Goal: Book appointment/travel/reservation

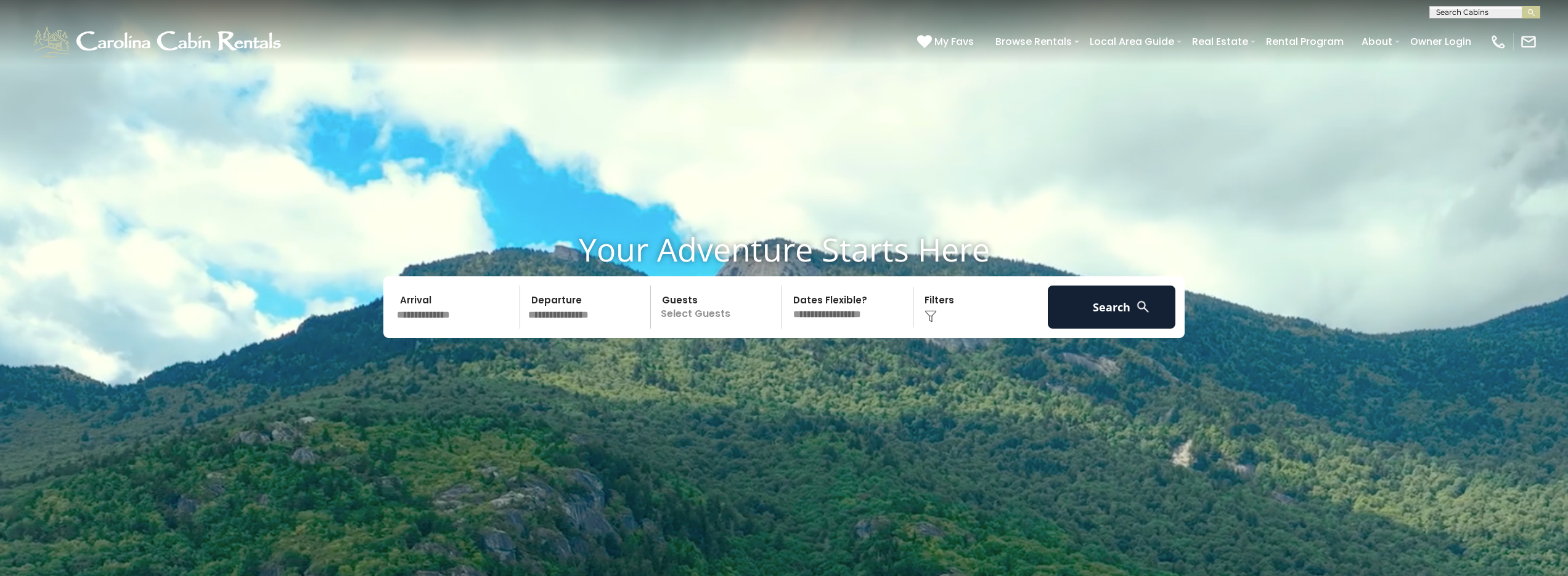
click at [464, 312] on input "text" at bounding box center [456, 307] width 128 height 43
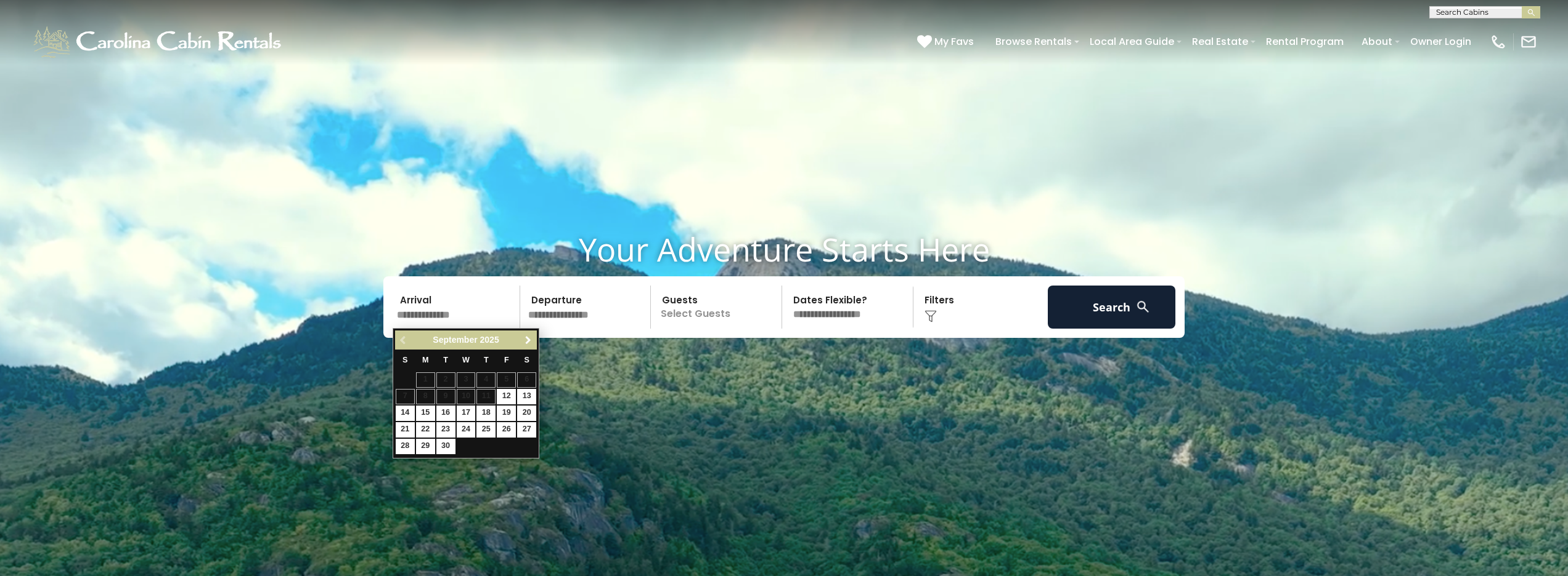
click at [525, 337] on span "Next" at bounding box center [528, 340] width 9 height 9
click at [527, 380] on link "4" at bounding box center [527, 380] width 19 height 15
type input "*******"
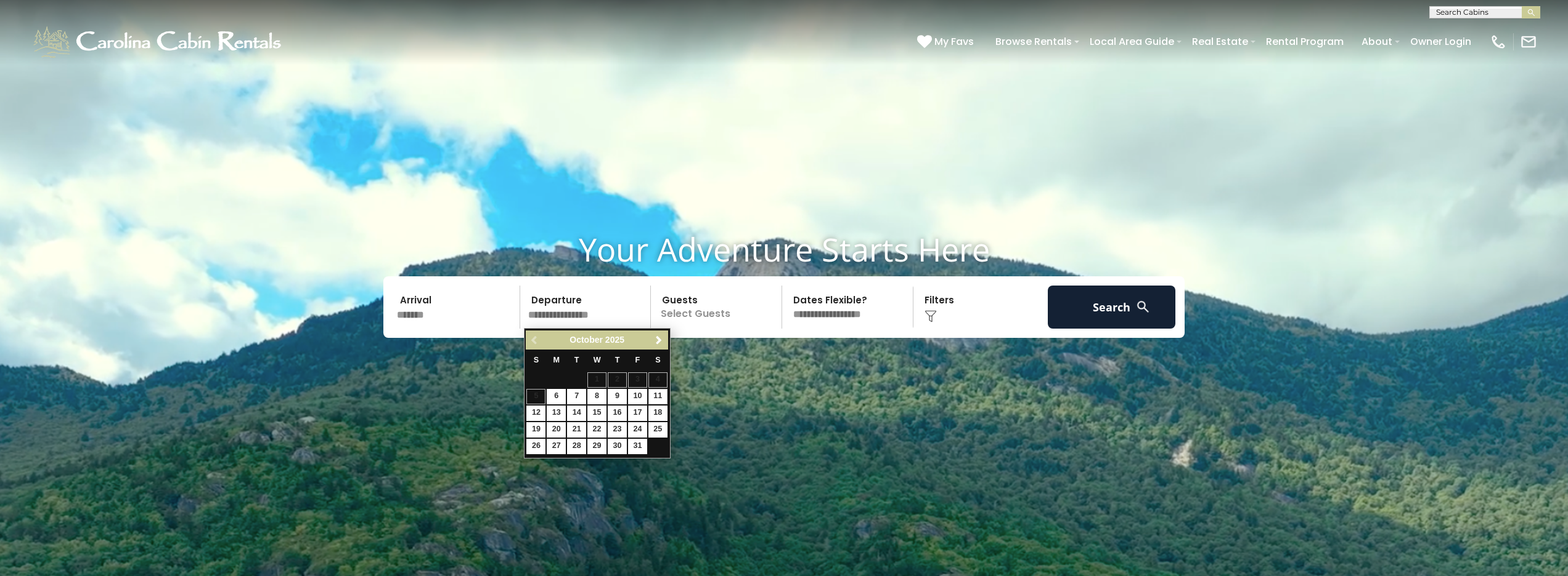
click at [657, 391] on link "11" at bounding box center [658, 396] width 19 height 15
type input "********"
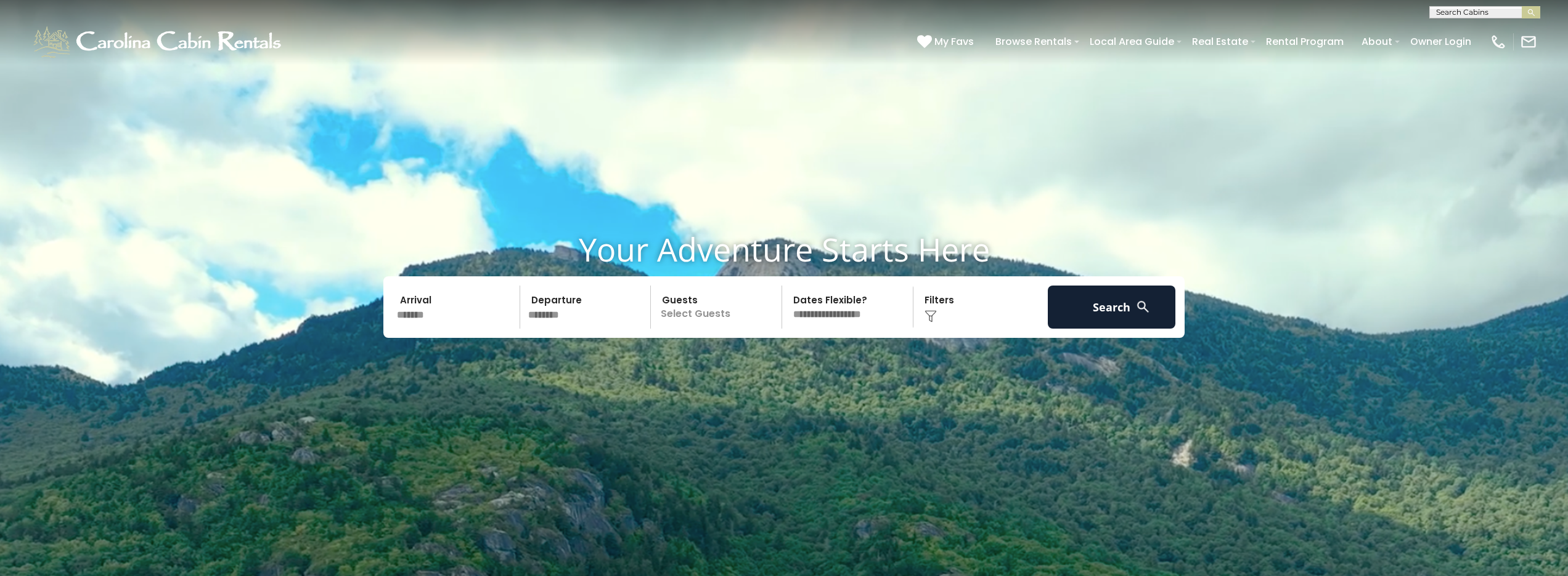
click at [708, 312] on p "Select Guests" at bounding box center [718, 307] width 127 height 43
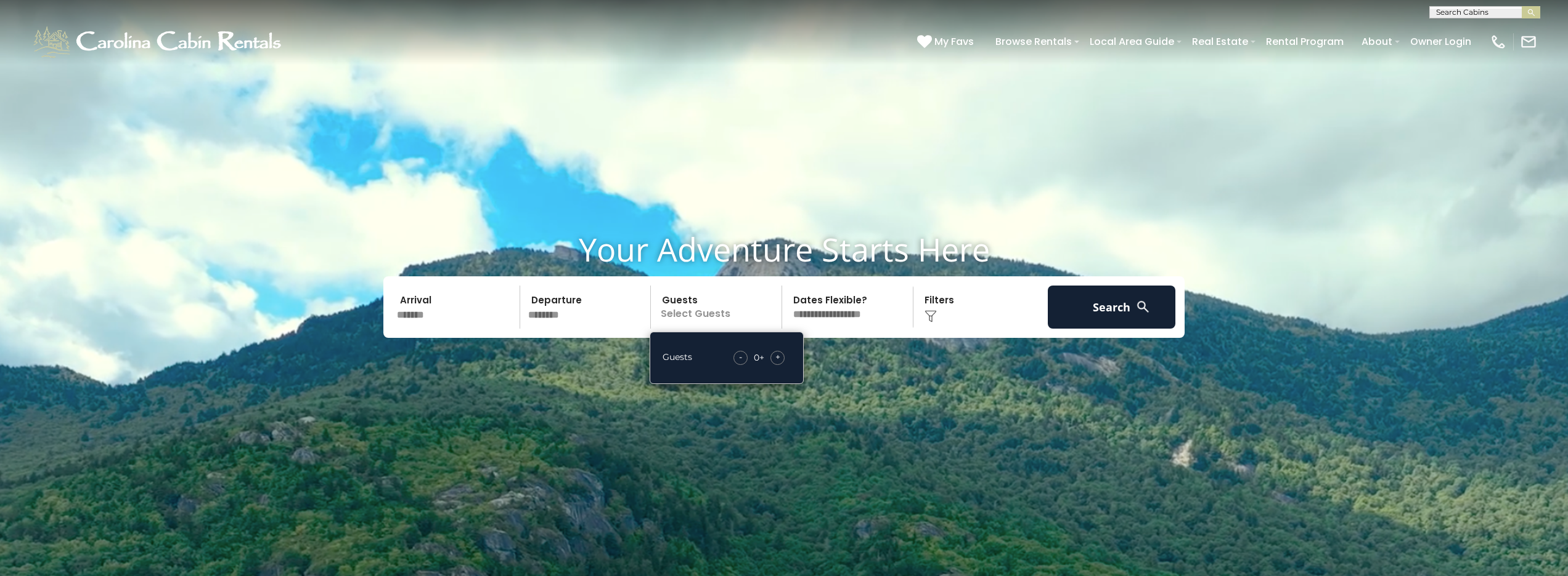
click at [780, 356] on span "+" at bounding box center [777, 357] width 5 height 12
click at [1095, 314] on button "Search" at bounding box center [1111, 307] width 128 height 43
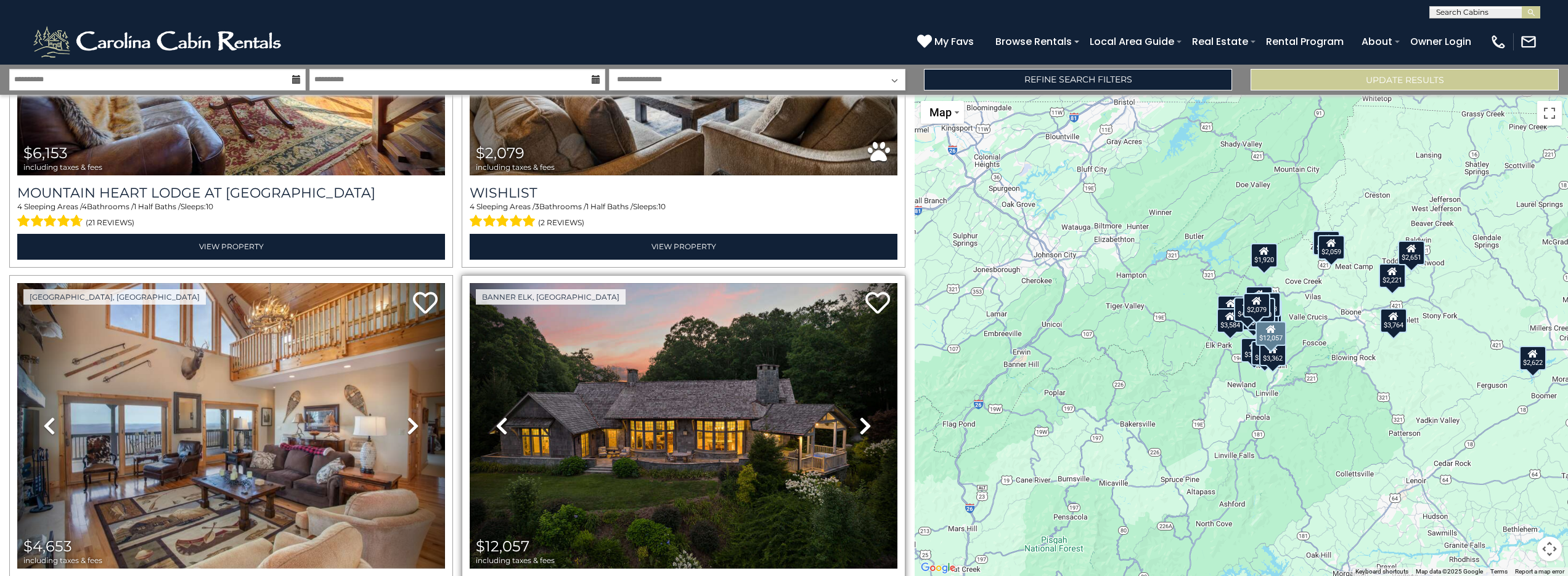
scroll to position [458, 0]
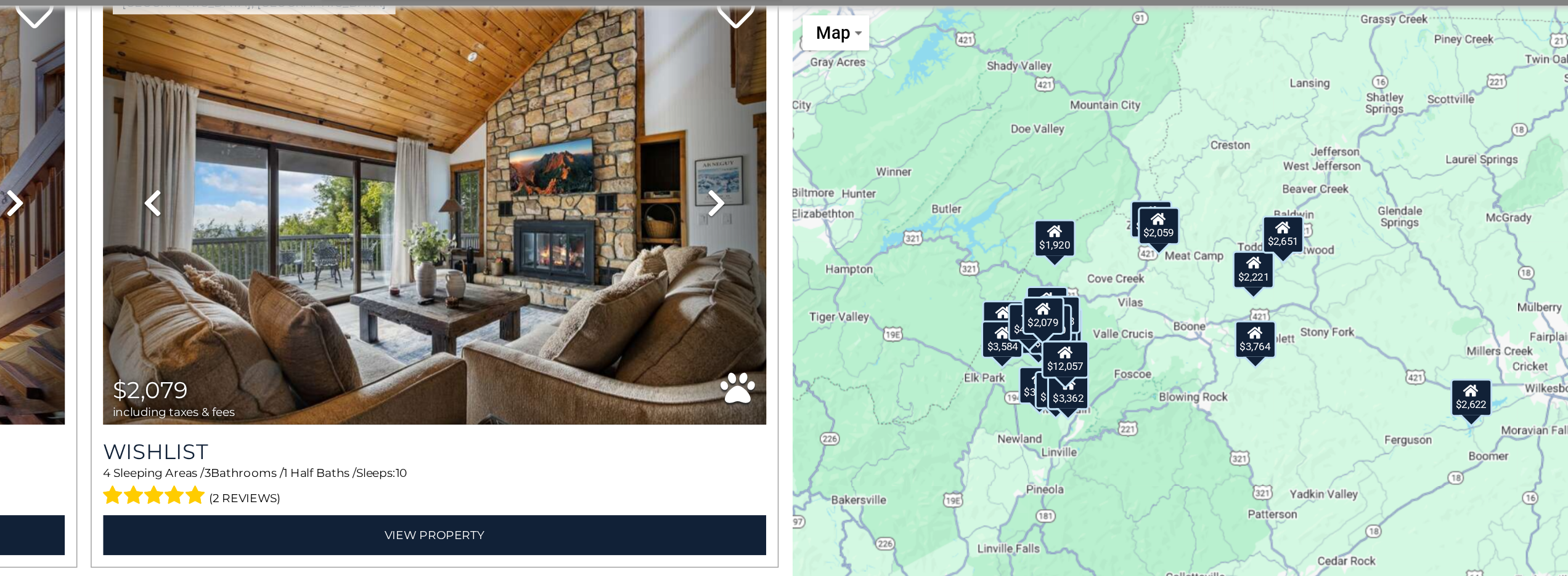
drag, startPoint x: 880, startPoint y: 187, endPoint x: 699, endPoint y: 177, distance: 181.3
click at [915, 177] on div "$3,130 $4,317 $6,153 $2,079 $4,653 $12,057 $3,053 $2,457 $3,296 $3,607 $3,229 $…" at bounding box center [1241, 365] width 653 height 482
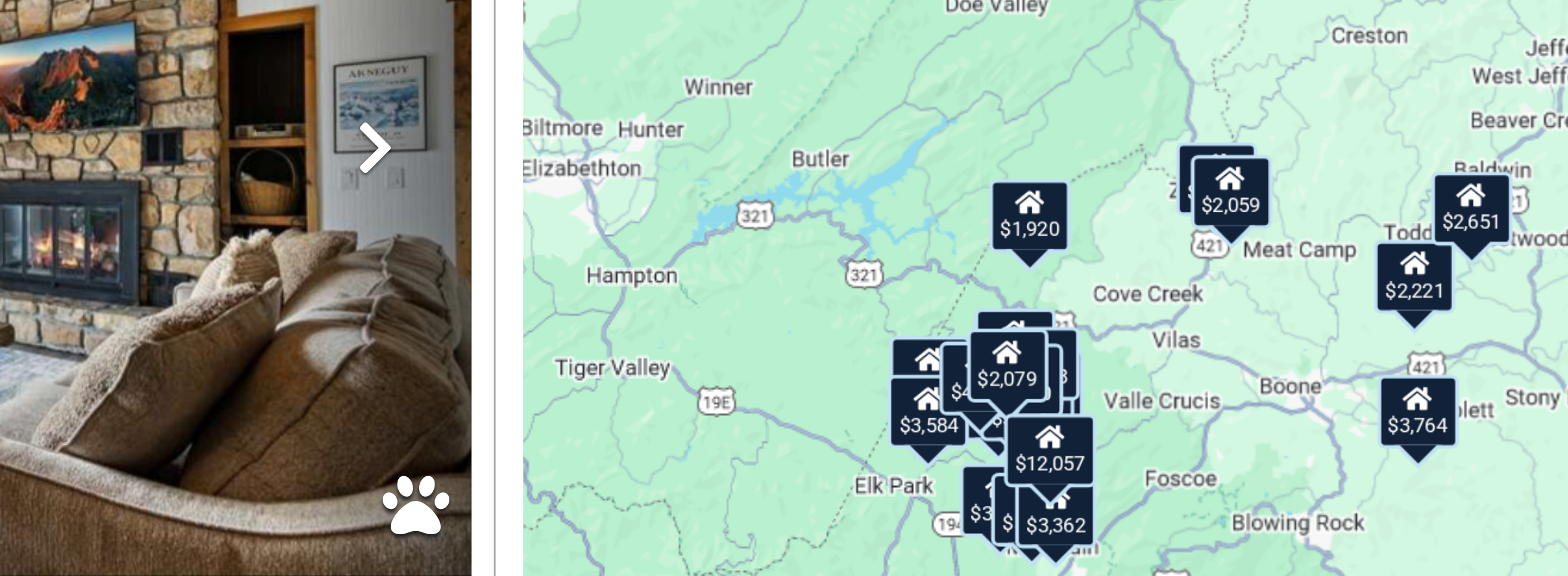
click at [1137, 254] on div "$2,059" at bounding box center [1150, 266] width 27 height 25
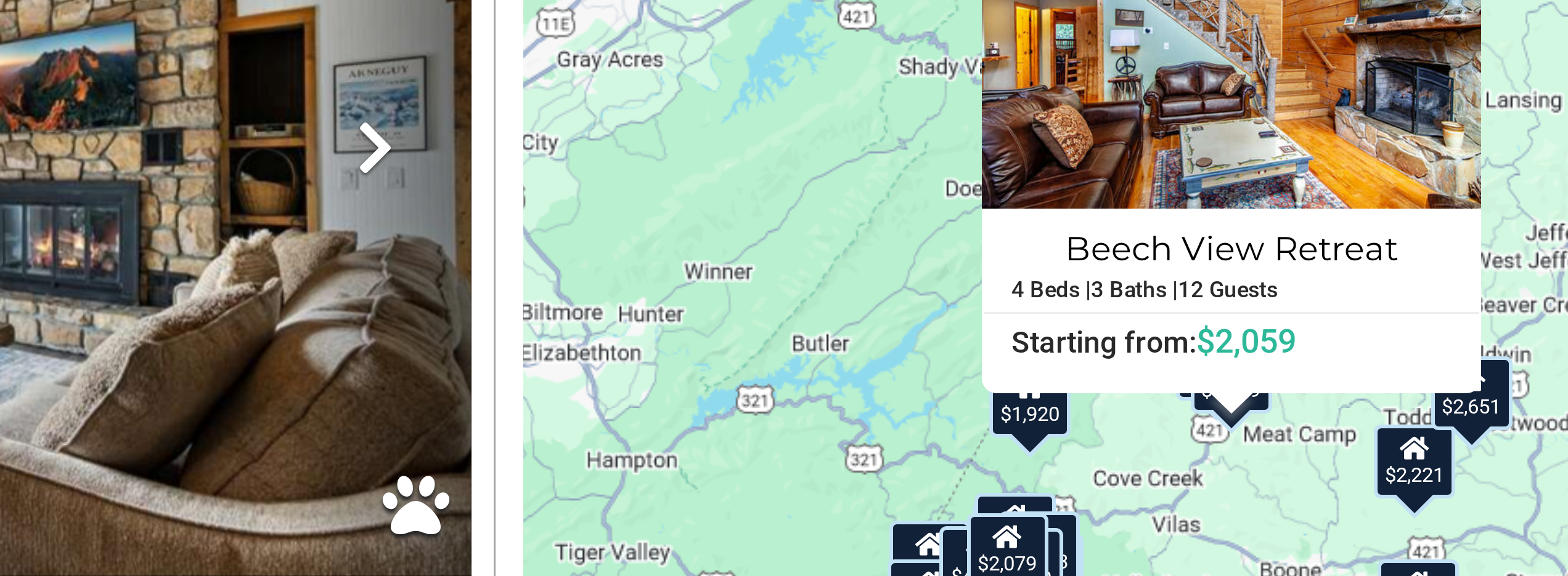
click at [915, 124] on div "$3,130 $4,317 $6,153 $2,079 $4,653 $12,057 $3,053 $2,457 $3,296 $3,607 $3,229 $…" at bounding box center [1241, 365] width 653 height 482
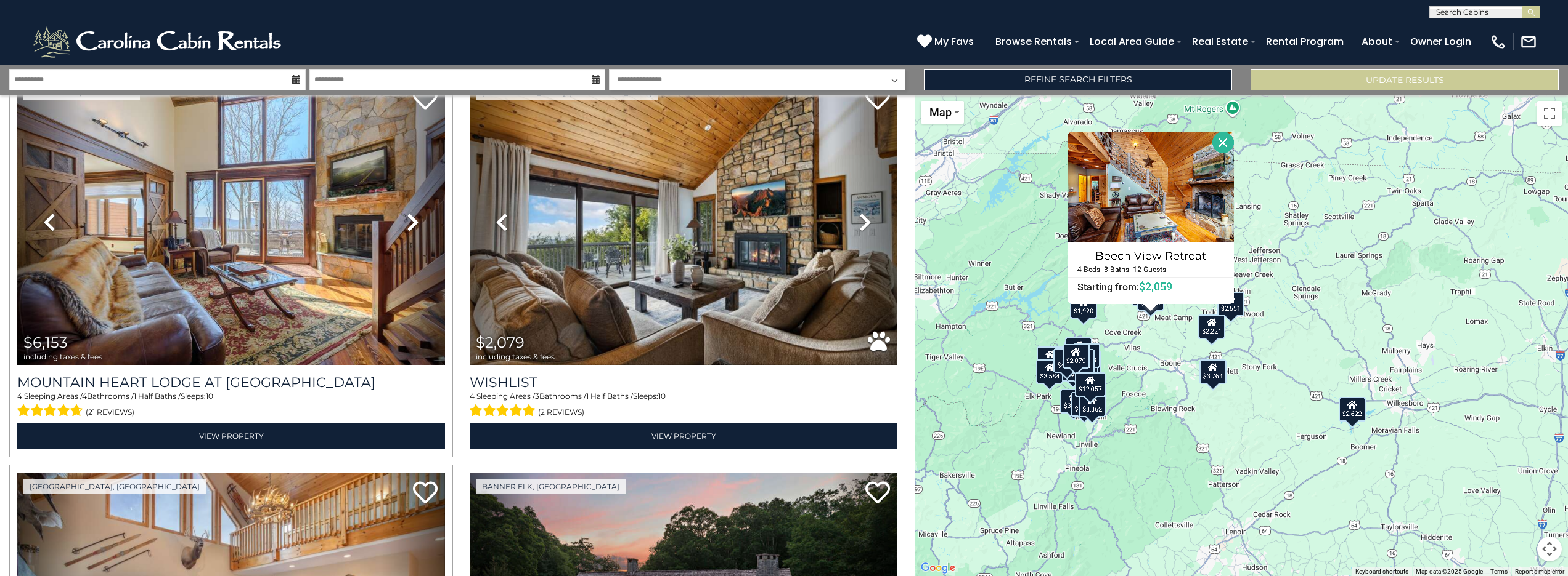
click at [982, 230] on div "$3,130 $4,317 $6,153 $2,079 $4,653 $12,057 $3,053 $2,457 $3,296 $3,607 $3,229 $…" at bounding box center [1241, 336] width 653 height 482
click at [1234, 140] on button "Close" at bounding box center [1223, 142] width 22 height 22
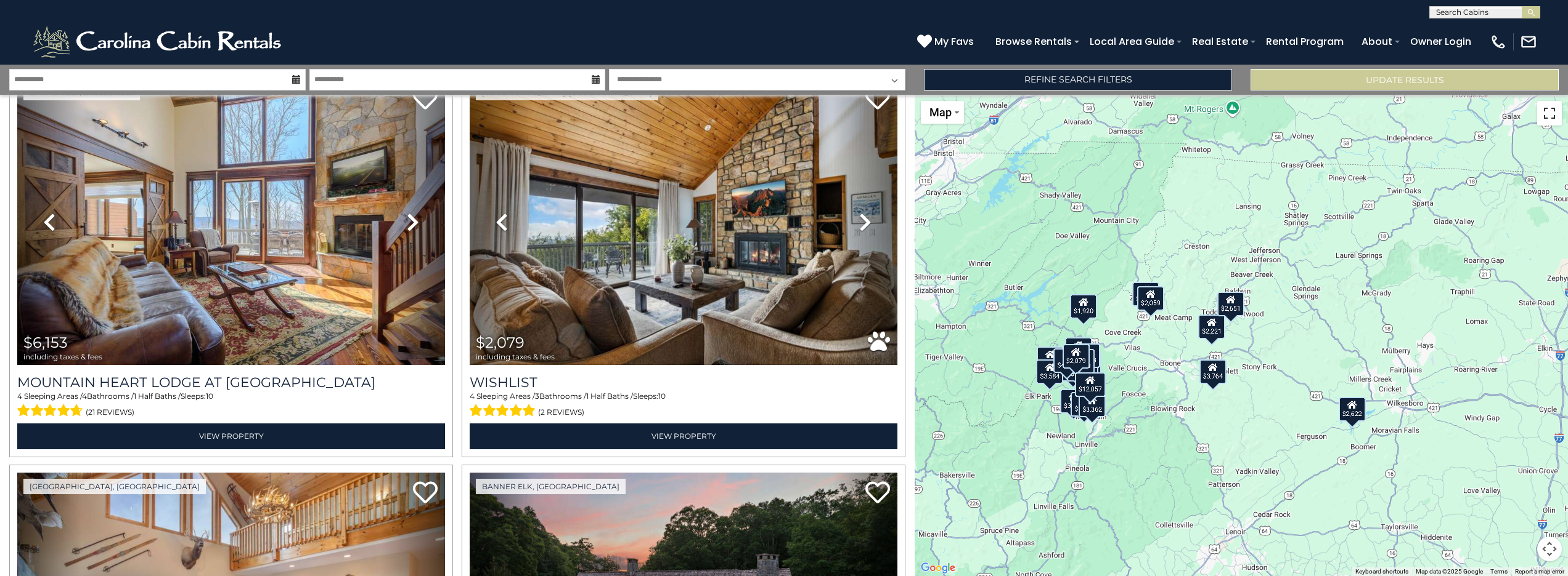
click at [1550, 112] on button "Toggle fullscreen view" at bounding box center [1550, 113] width 25 height 25
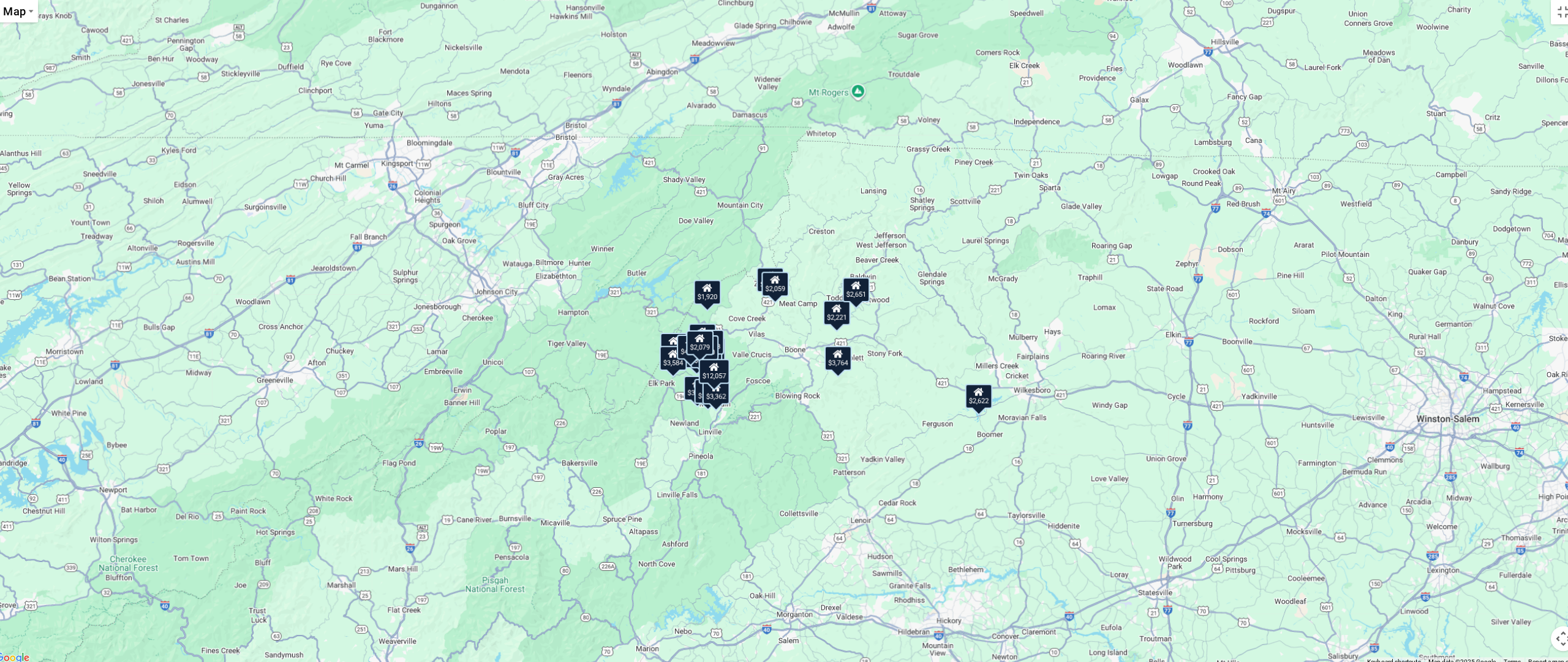
drag, startPoint x: 679, startPoint y: 289, endPoint x: 759, endPoint y: 282, distance: 80.3
click at [761, 282] on div "$2,059" at bounding box center [774, 286] width 27 height 25
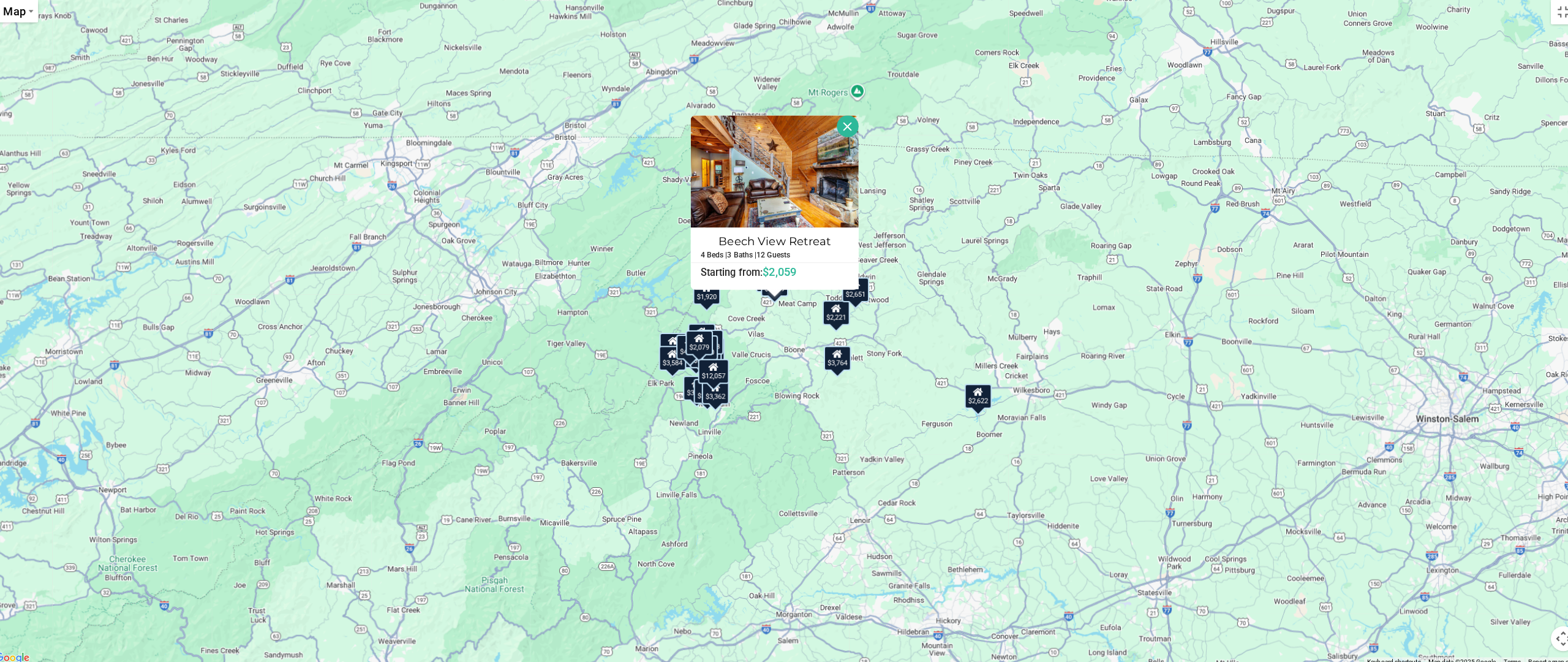
click at [755, 336] on div "$3,130 $4,317 $6,153 $2,079 $4,653 $12,057 $3,053 $2,457 $3,296 $3,607 $3,229 $…" at bounding box center [784, 331] width 1568 height 662
click at [755, 347] on div "$3,130 $4,317 $6,153 $2,079 $4,653 $12,057 $3,053 $2,457 $3,296 $3,607 $3,229 $…" at bounding box center [784, 331] width 1568 height 662
click at [928, 243] on div "$3,130 $4,317 $6,153 $2,079 $4,653 $12,057 $3,053 $2,457 $3,296 $3,607 $3,229 $…" at bounding box center [784, 331] width 1568 height 662
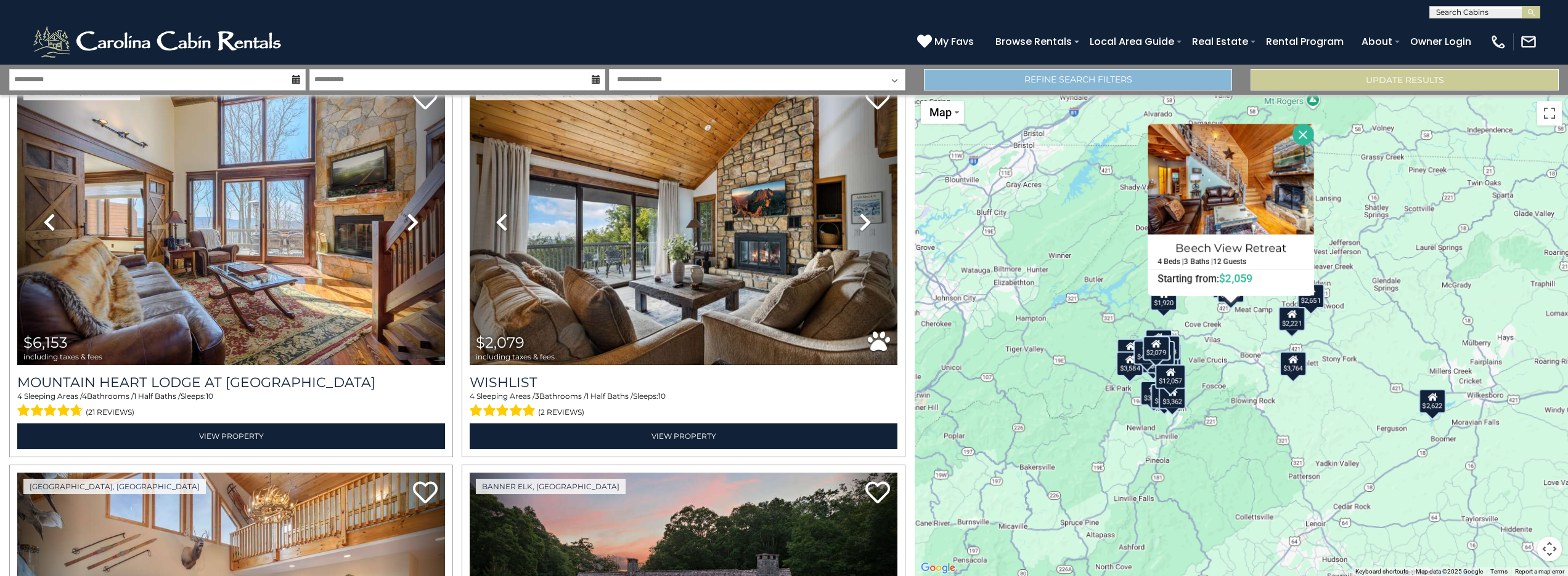
click at [1045, 79] on link "Refine Search Filters" at bounding box center [1078, 80] width 308 height 22
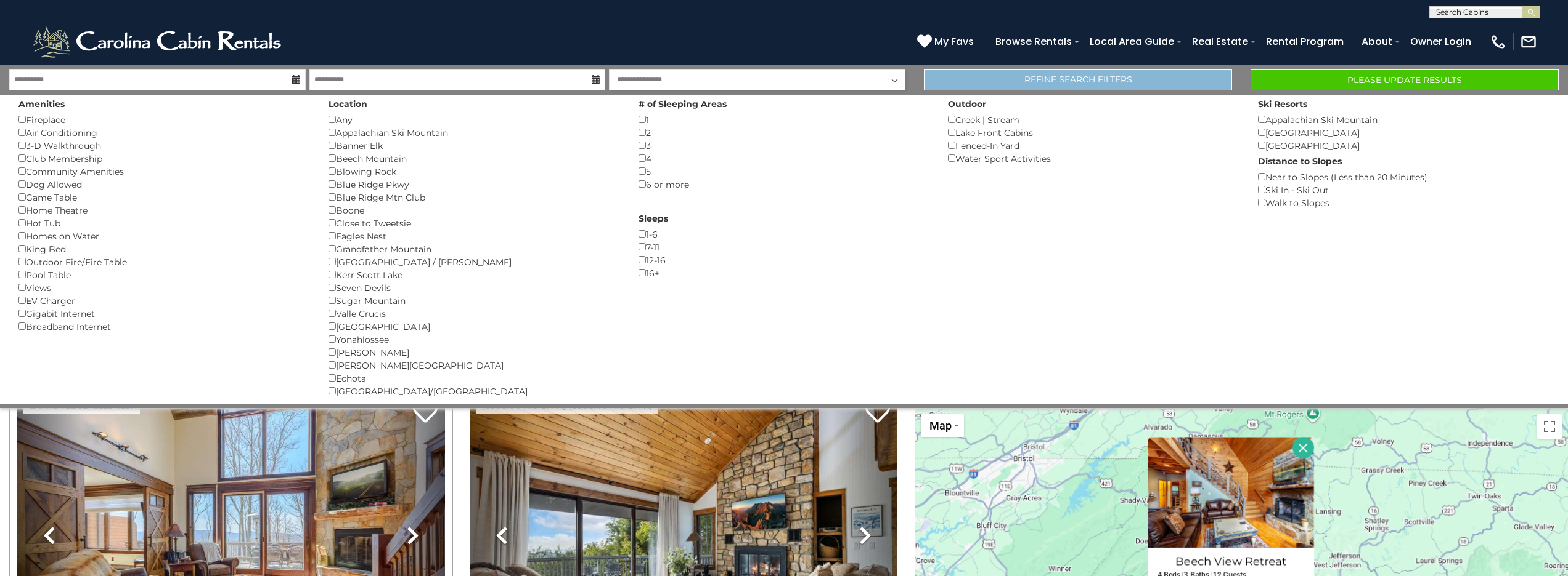
click at [1033, 79] on link "Refine Search Filters" at bounding box center [1078, 80] width 308 height 22
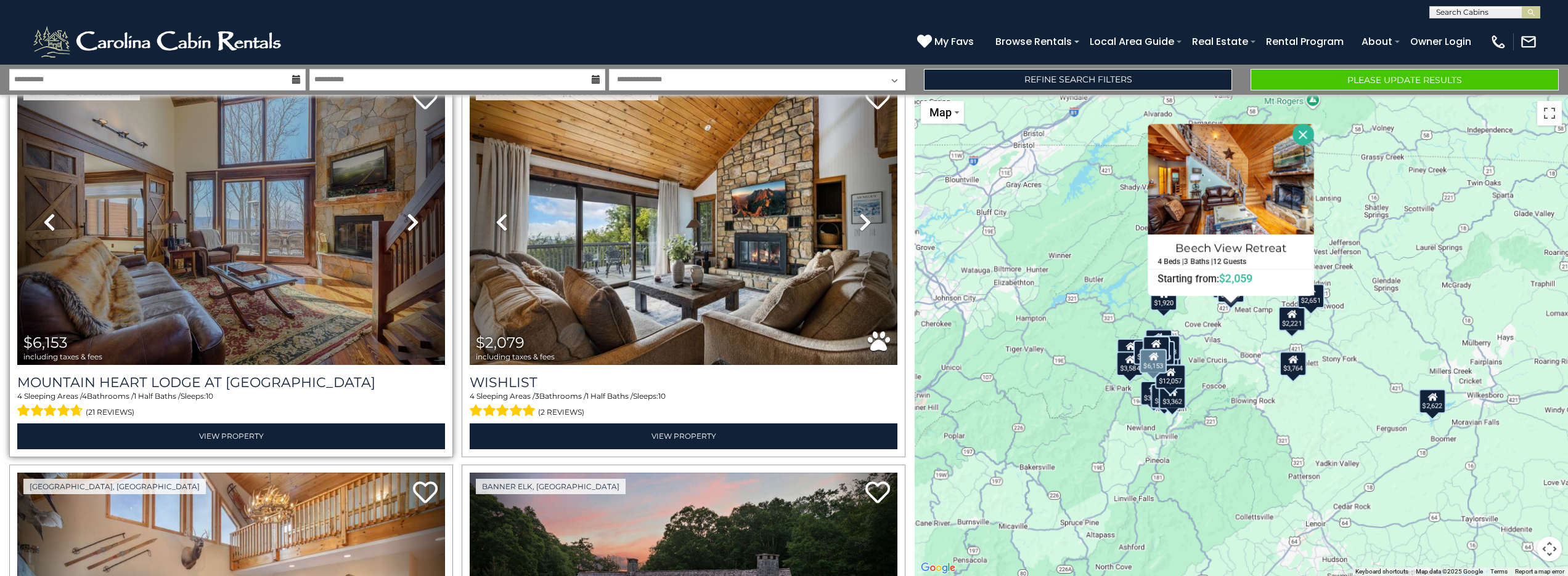
click at [283, 234] on img at bounding box center [231, 222] width 427 height 286
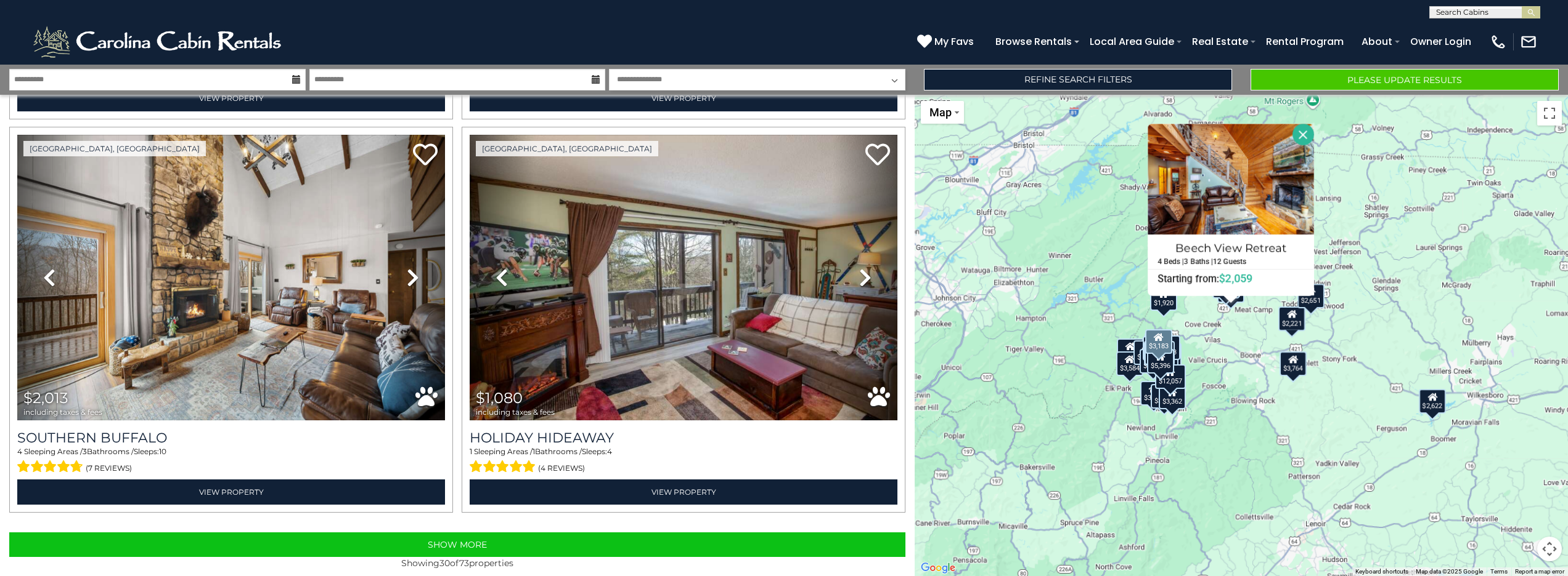
scroll to position [0, 0]
